Goal: Task Accomplishment & Management: Manage account settings

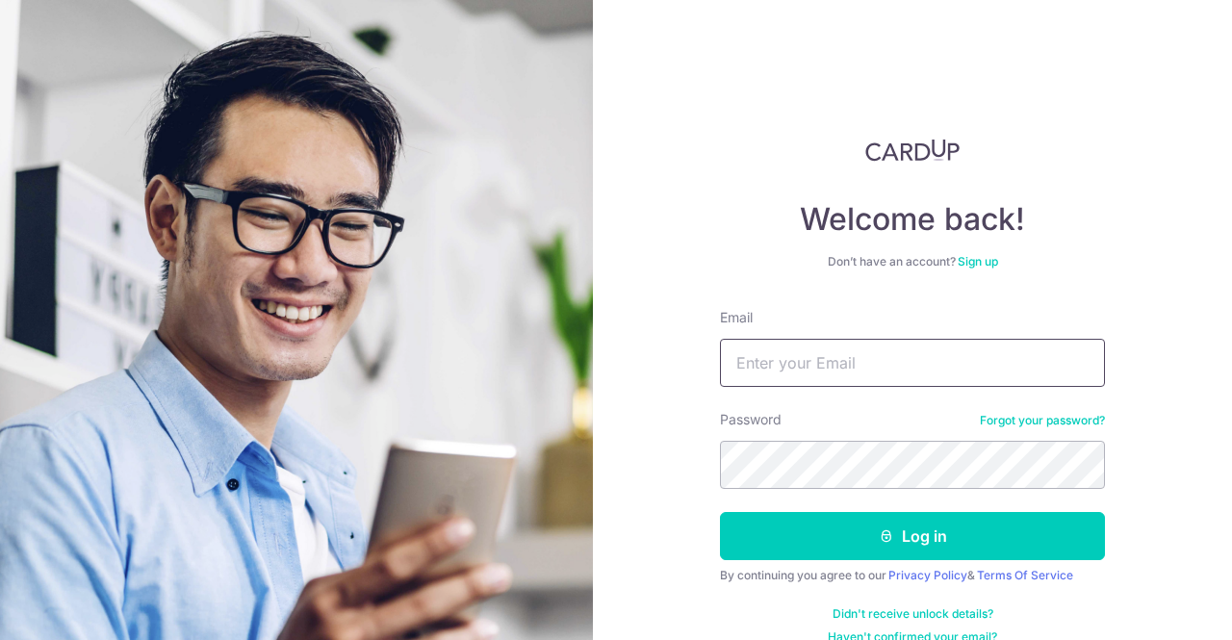
click at [874, 373] on input "Email" at bounding box center [912, 363] width 385 height 48
click at [874, 372] on input "Email" at bounding box center [912, 363] width 385 height 48
type input "[EMAIL_ADDRESS][DOMAIN_NAME]"
click at [720, 512] on button "Log in" at bounding box center [912, 536] width 385 height 48
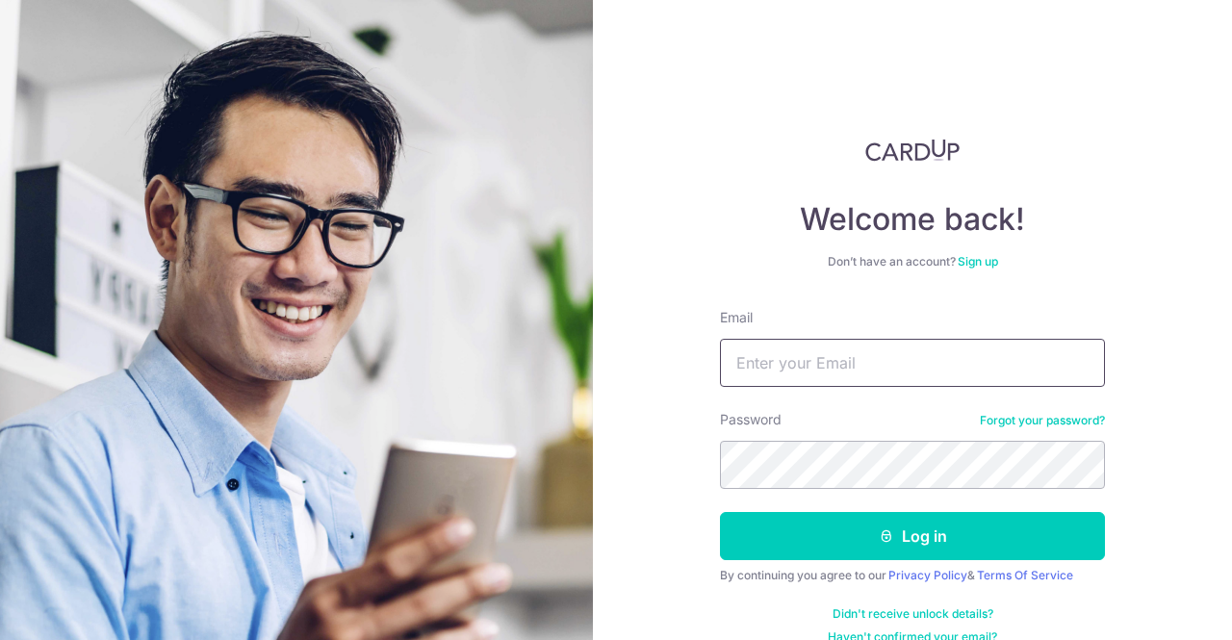
click at [852, 376] on input "Email" at bounding box center [912, 363] width 385 height 48
type input "[EMAIL_ADDRESS][DOMAIN_NAME]"
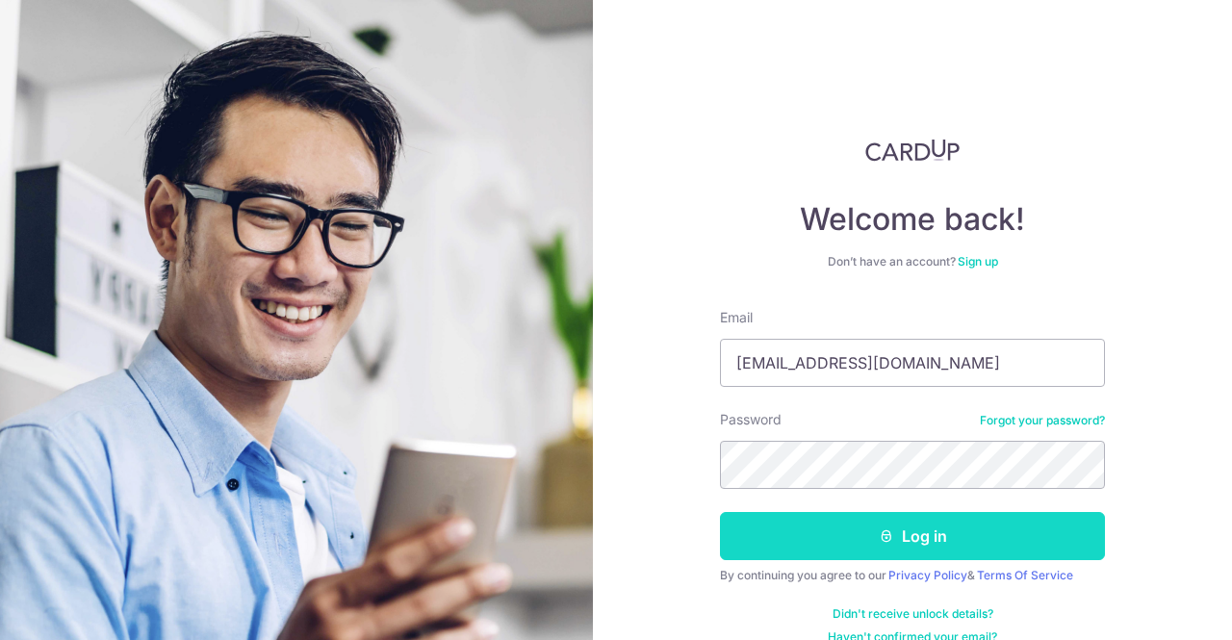
click at [866, 551] on button "Log in" at bounding box center [912, 536] width 385 height 48
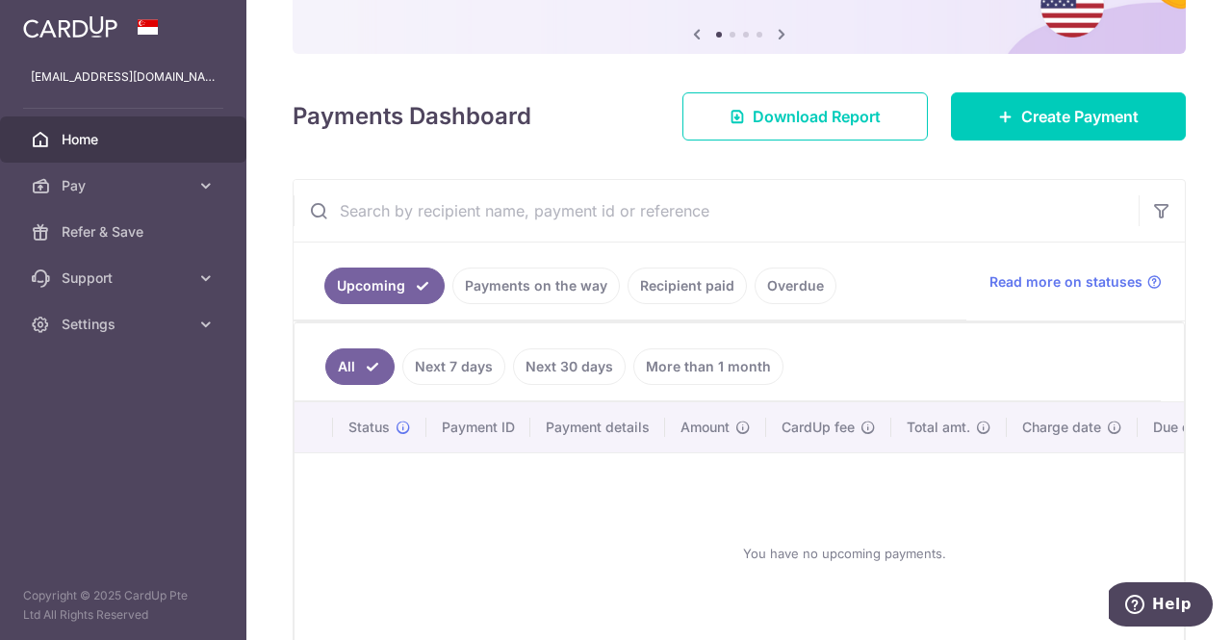
click at [664, 274] on link "Recipient paid" at bounding box center [686, 285] width 119 height 37
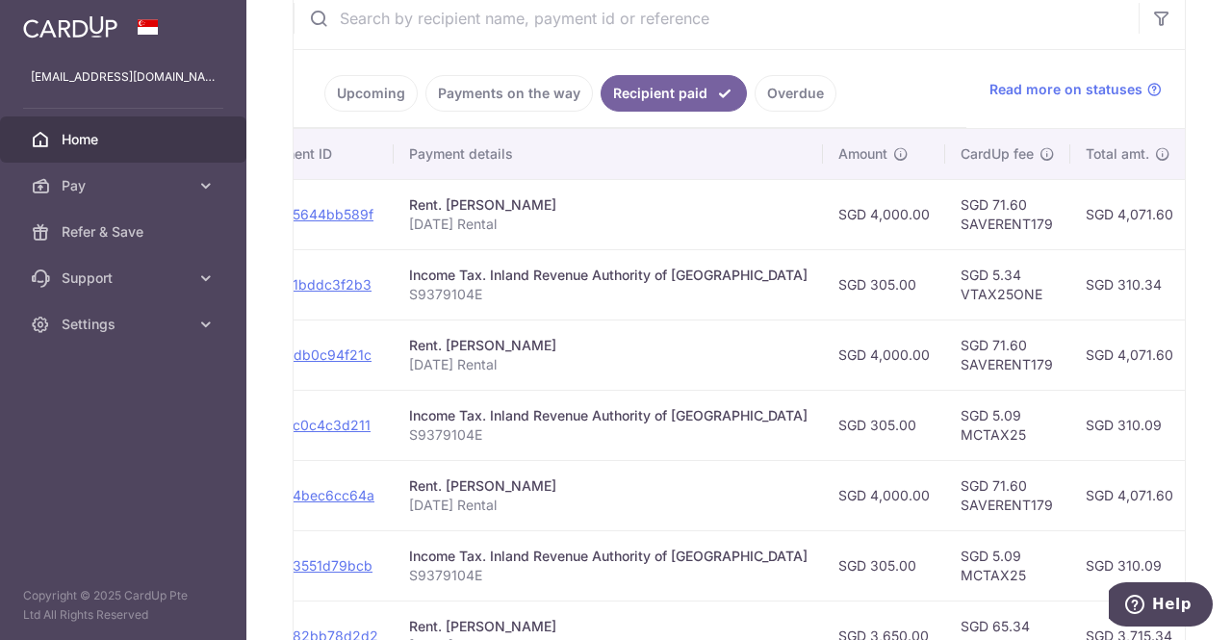
scroll to position [0, 563]
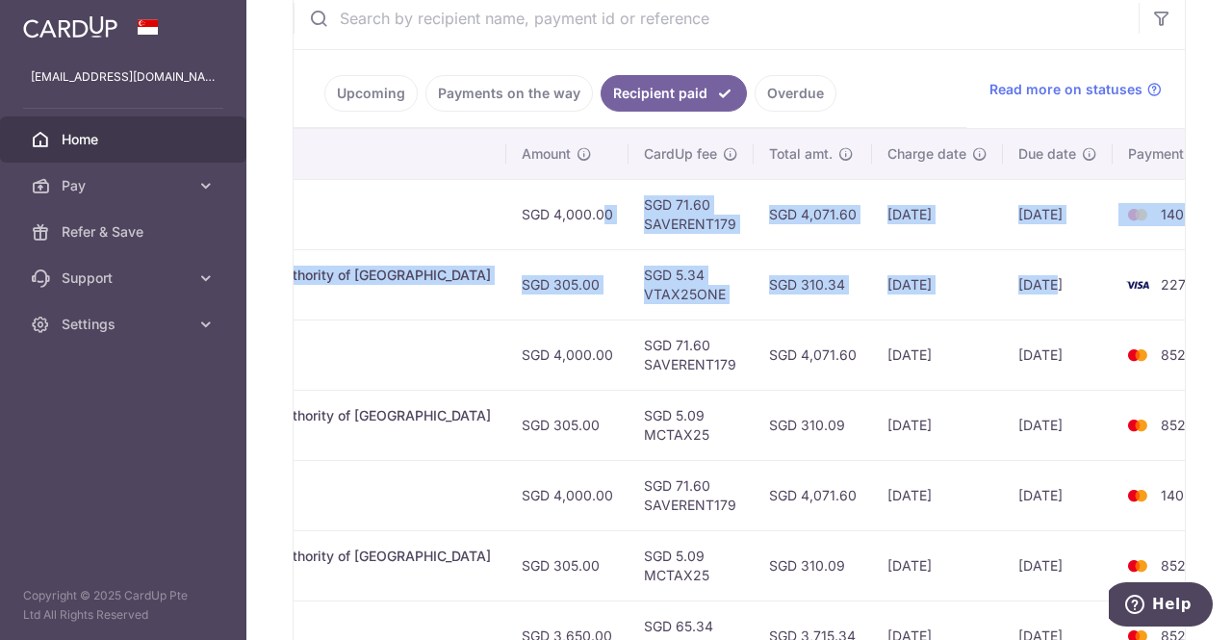
drag, startPoint x: 1070, startPoint y: 242, endPoint x: 975, endPoint y: 265, distance: 97.8
click at [975, 265] on tbody "PDF Receipt Payment Sent txn_c5644bb589f Rent. Soo Yong Ping September 2025 Ren…" at bounding box center [495, 530] width 1528 height 702
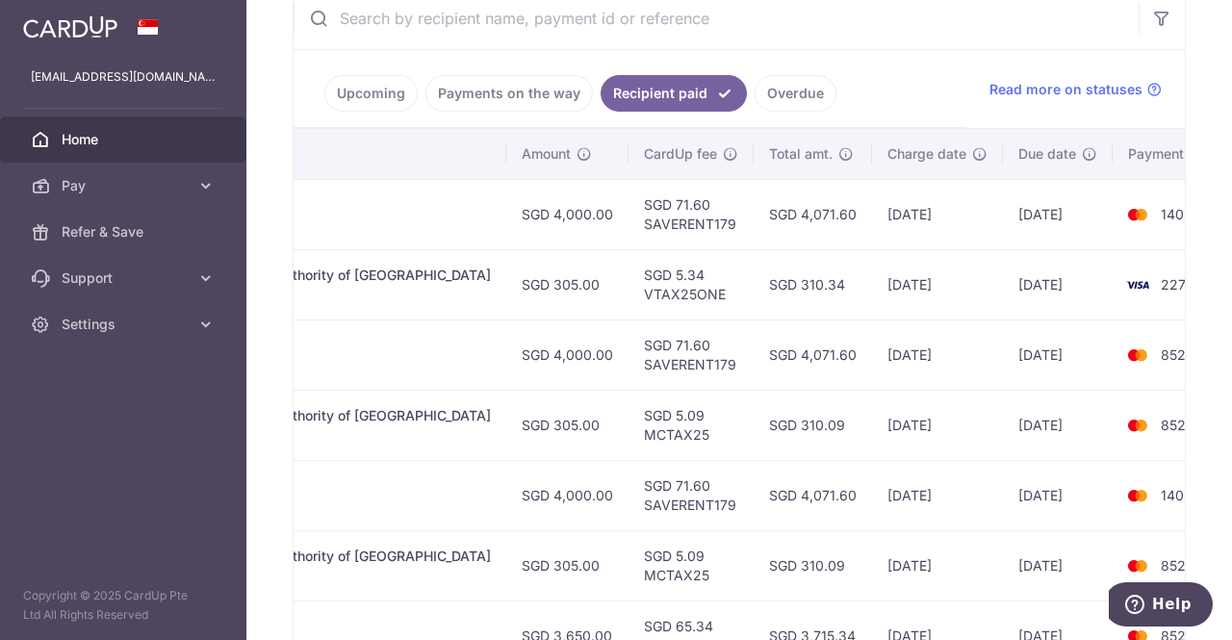
click at [1148, 251] on td "2276" at bounding box center [1185, 284] width 146 height 70
